Goal: Information Seeking & Learning: Learn about a topic

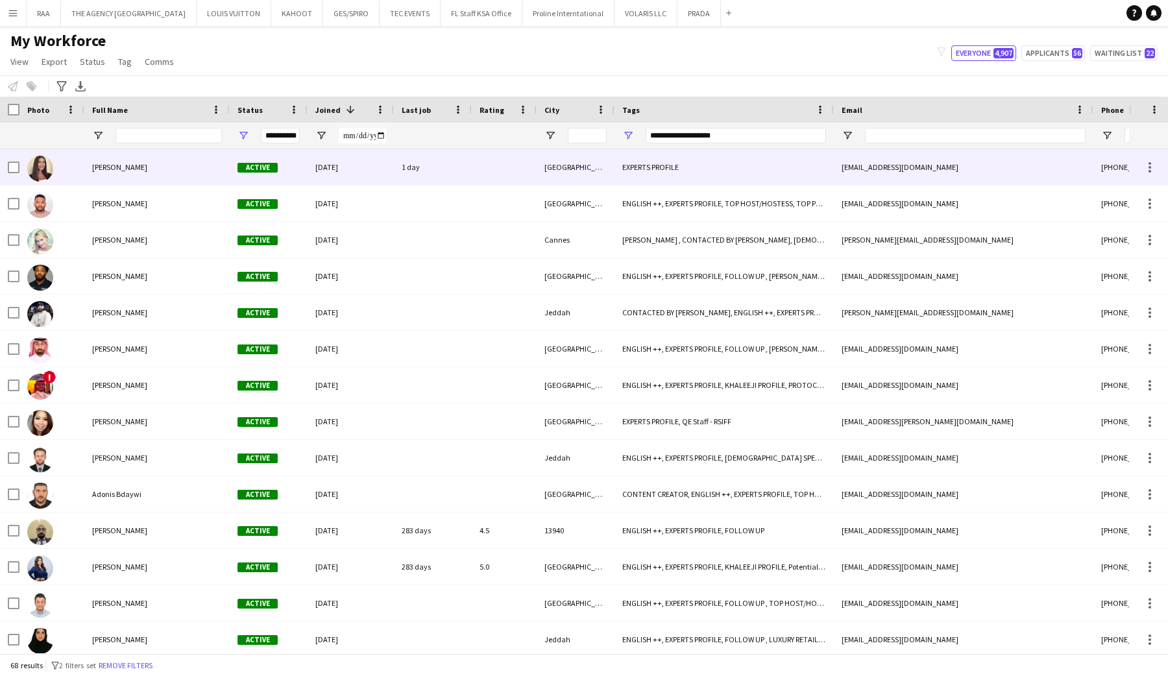
drag, startPoint x: 96, startPoint y: 178, endPoint x: 114, endPoint y: 216, distance: 42.1
click at [95, 178] on div "[PERSON_NAME]" at bounding box center [156, 167] width 145 height 36
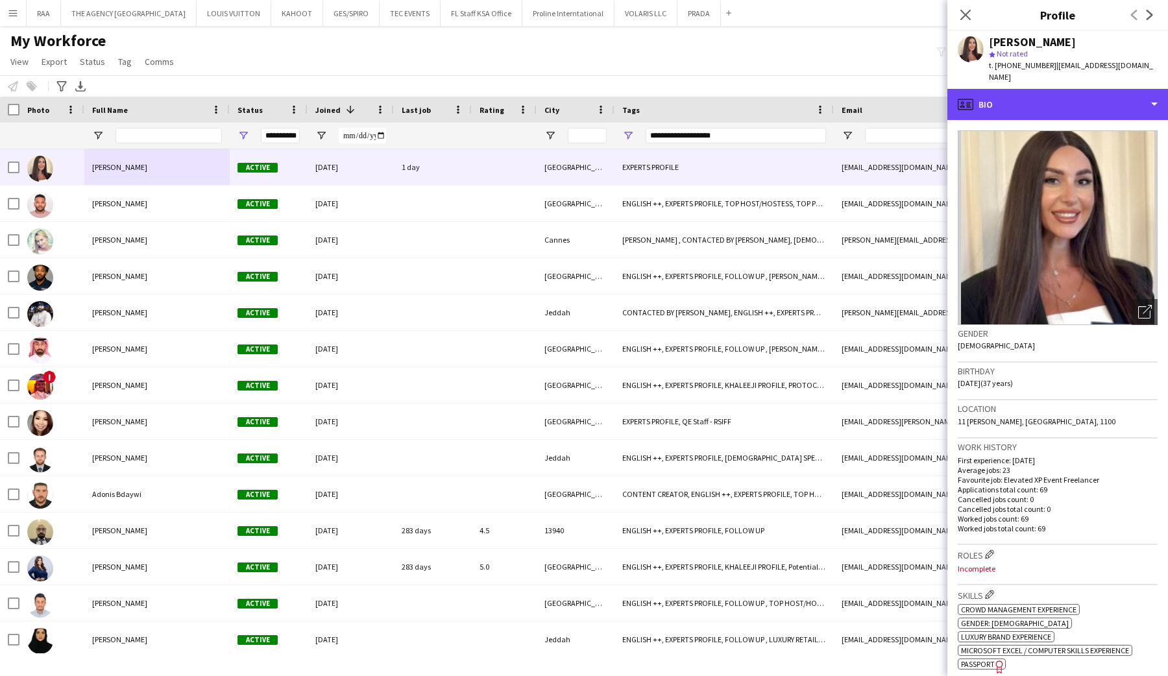
click at [1067, 101] on div "profile Bio" at bounding box center [1058, 104] width 221 height 31
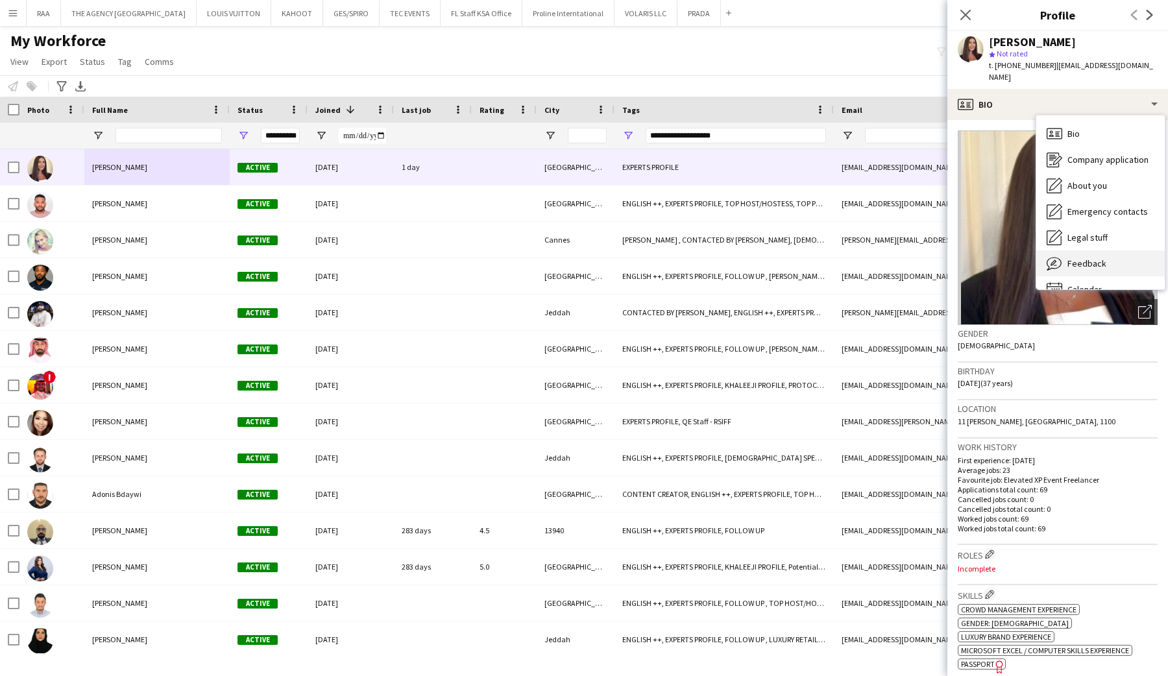
click at [1102, 258] on div "Feedback Feedback" at bounding box center [1101, 264] width 129 height 26
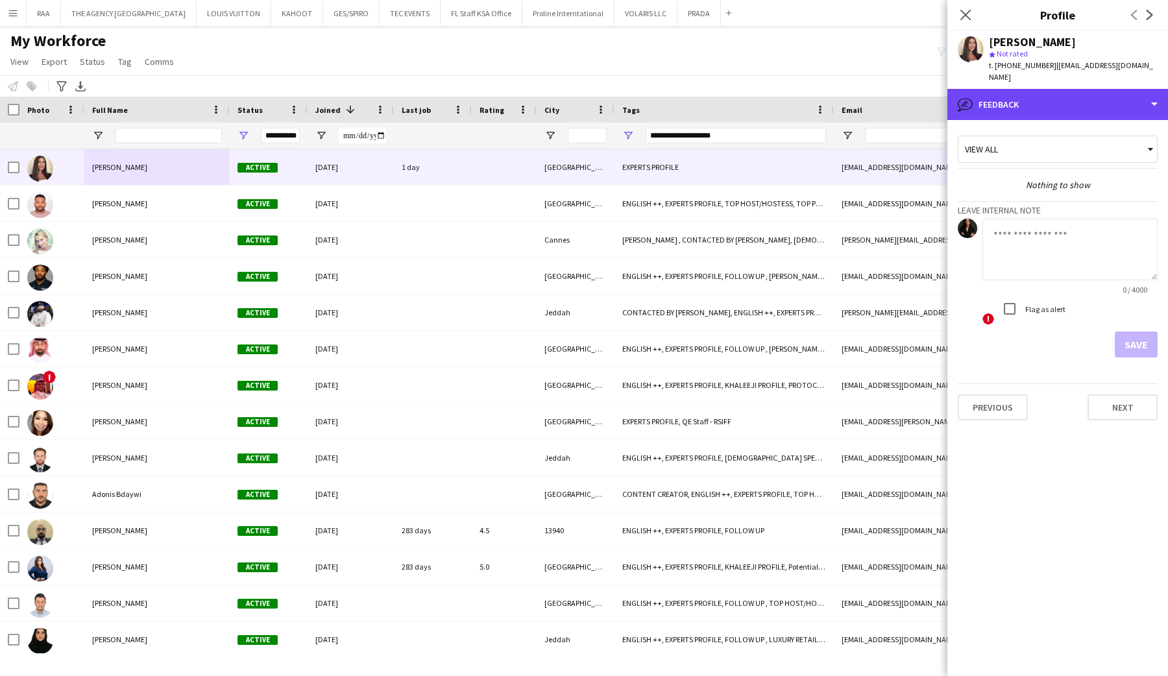
drag, startPoint x: 1037, startPoint y: 92, endPoint x: 1059, endPoint y: 119, distance: 36.0
click at [1037, 92] on div "bubble-pencil Feedback" at bounding box center [1058, 104] width 221 height 31
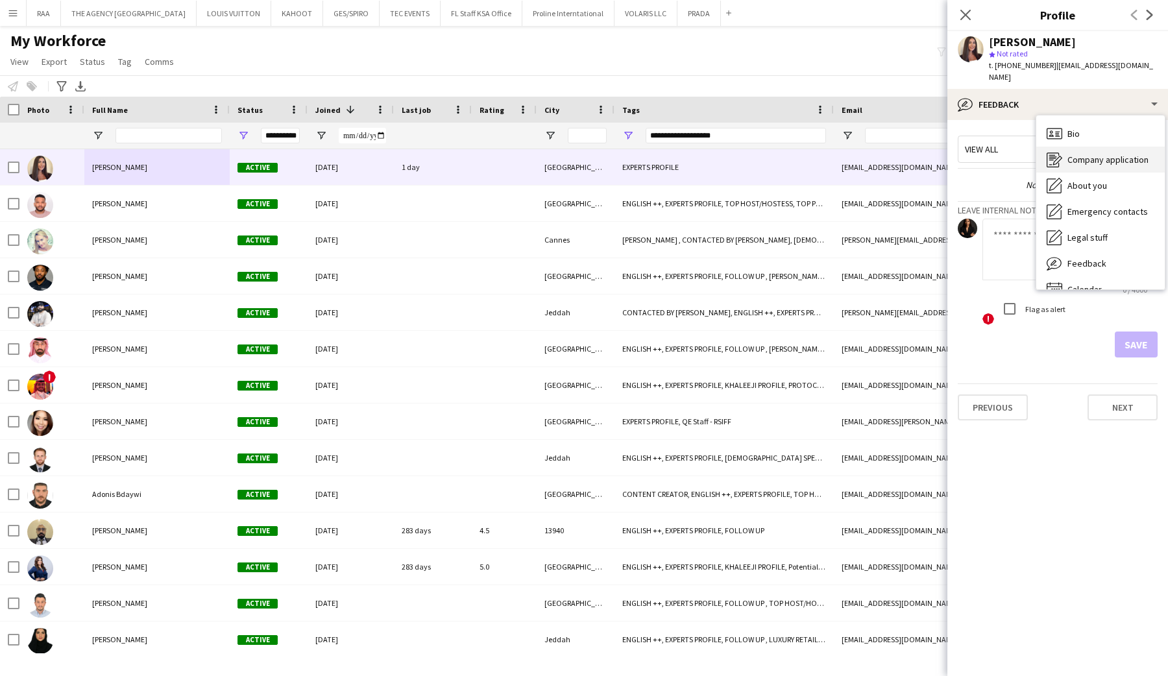
click at [1068, 154] on span "Company application" at bounding box center [1108, 160] width 81 height 12
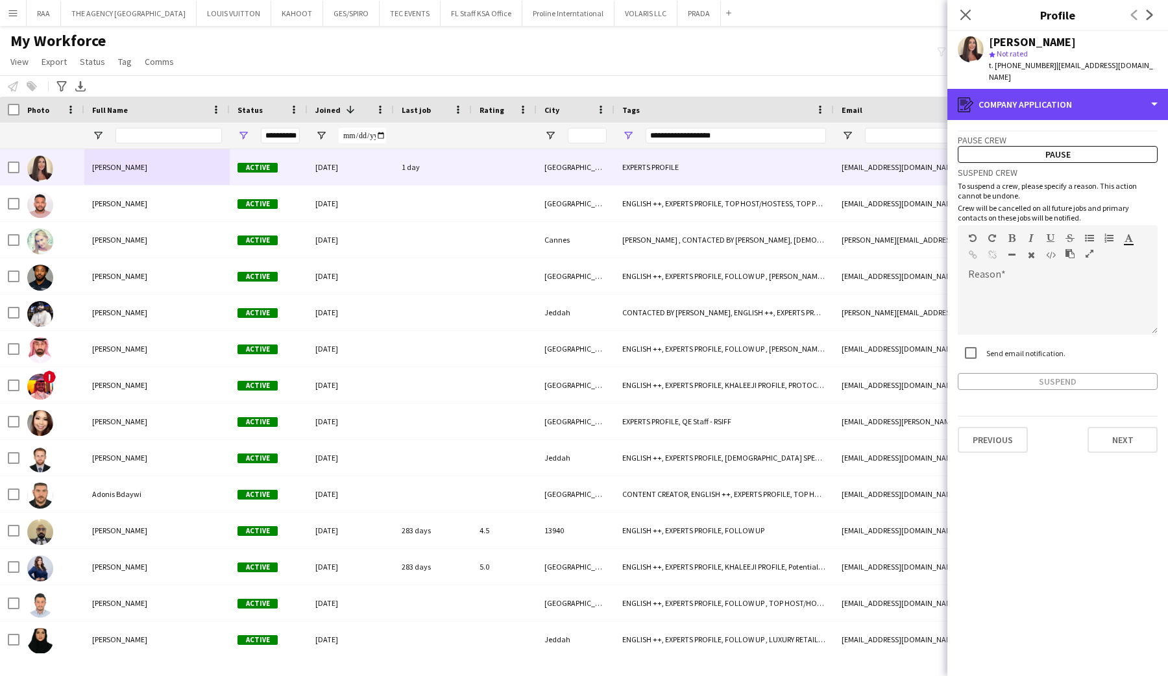
drag, startPoint x: 1059, startPoint y: 101, endPoint x: 1094, endPoint y: 169, distance: 76.6
click at [1059, 101] on div "register Company application" at bounding box center [1058, 104] width 221 height 31
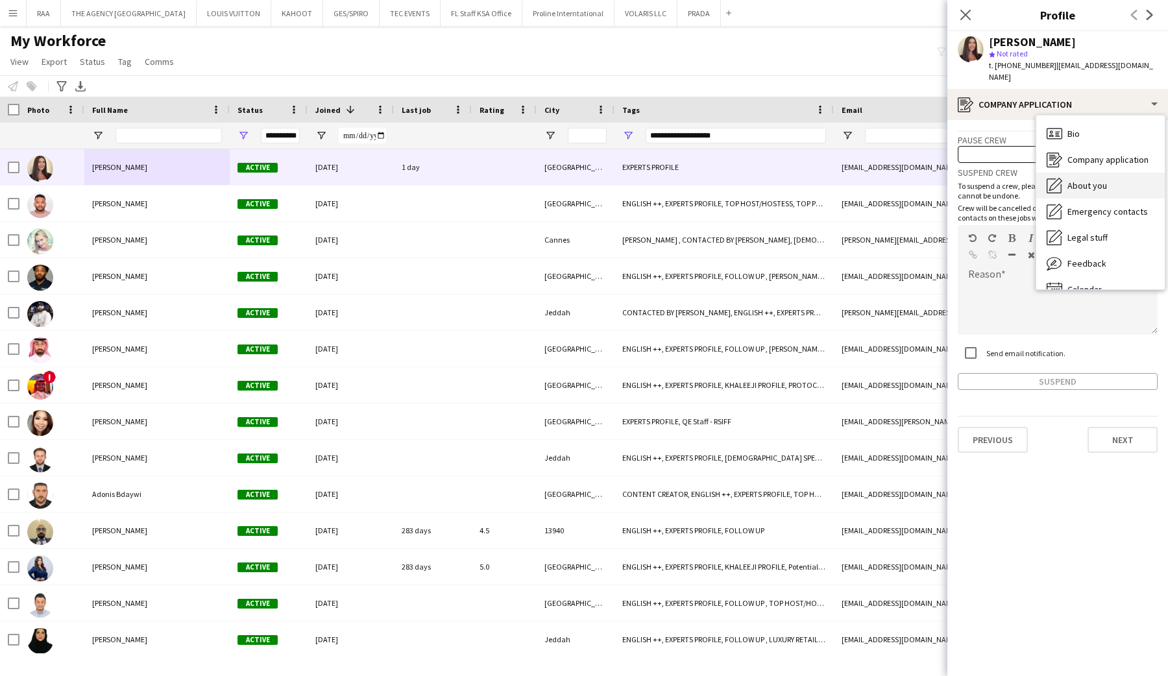
click at [1092, 180] on span "About you" at bounding box center [1088, 186] width 40 height 12
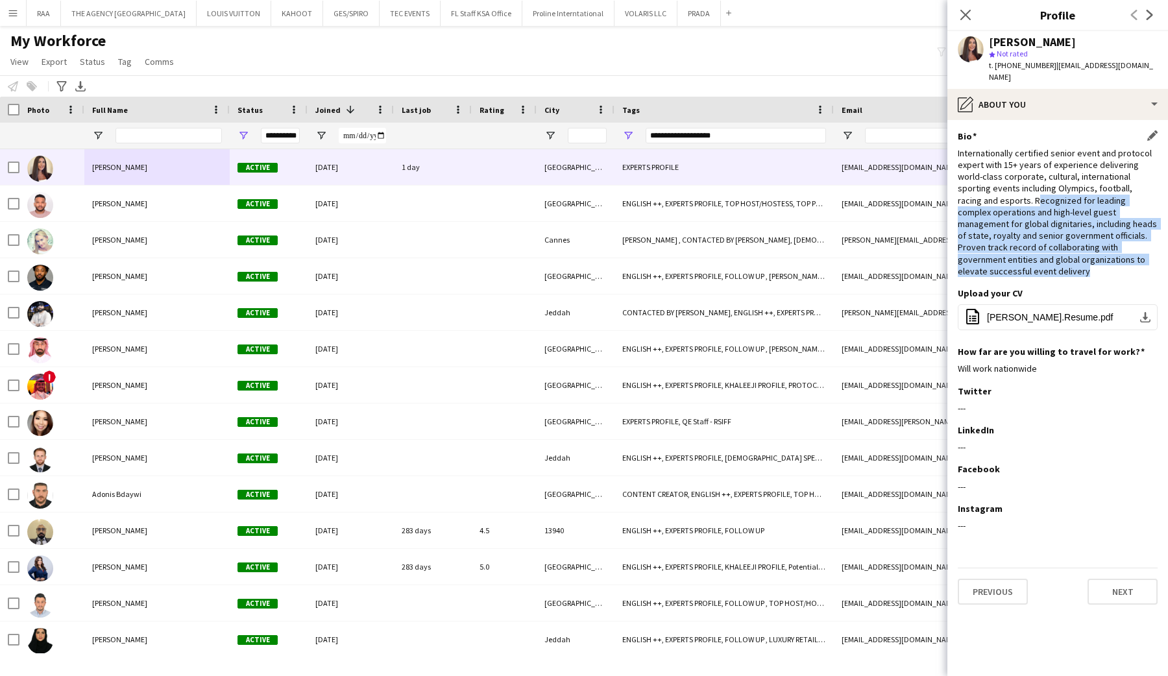
drag, startPoint x: 994, startPoint y: 193, endPoint x: 1082, endPoint y: 256, distance: 107.5
click at [1082, 256] on div "Bio Edit this field Internationally certified senior event and protocol expert …" at bounding box center [1058, 208] width 200 height 157
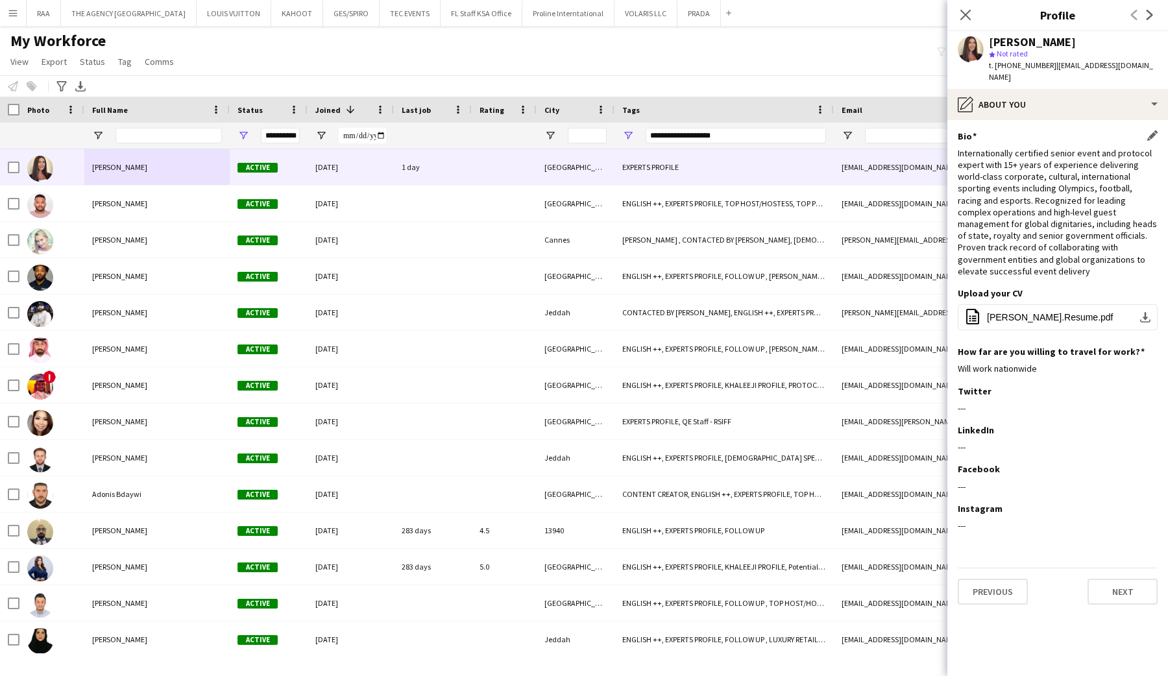
click at [1075, 247] on div "Internationally certified senior event and protocol expert with 15+ years of ex…" at bounding box center [1058, 212] width 200 height 130
click at [969, 20] on icon "Close pop-in" at bounding box center [965, 14] width 12 height 12
